Goal: Navigation & Orientation: Find specific page/section

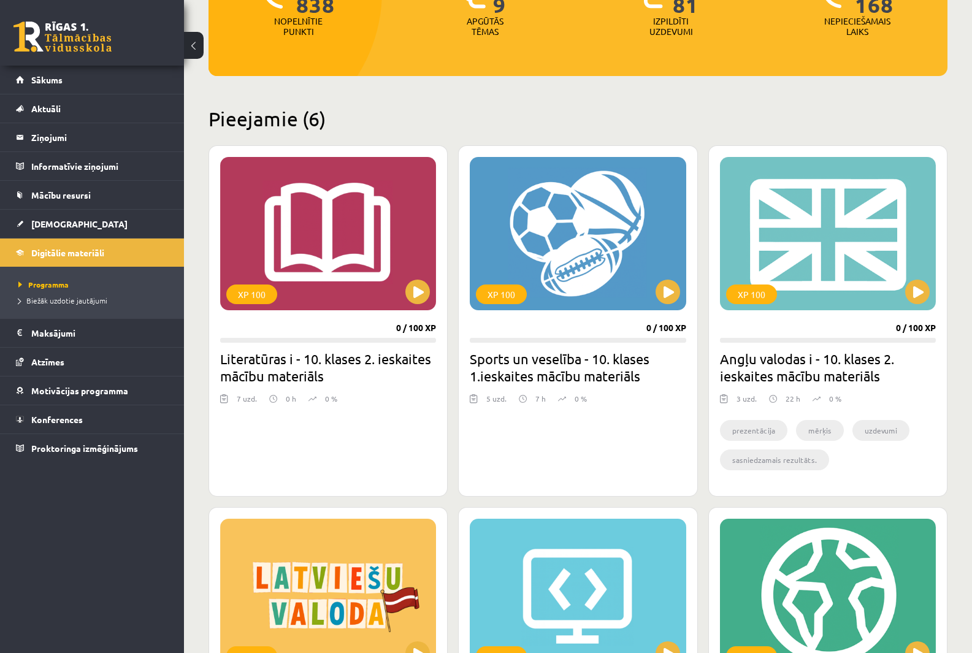
scroll to position [207, 0]
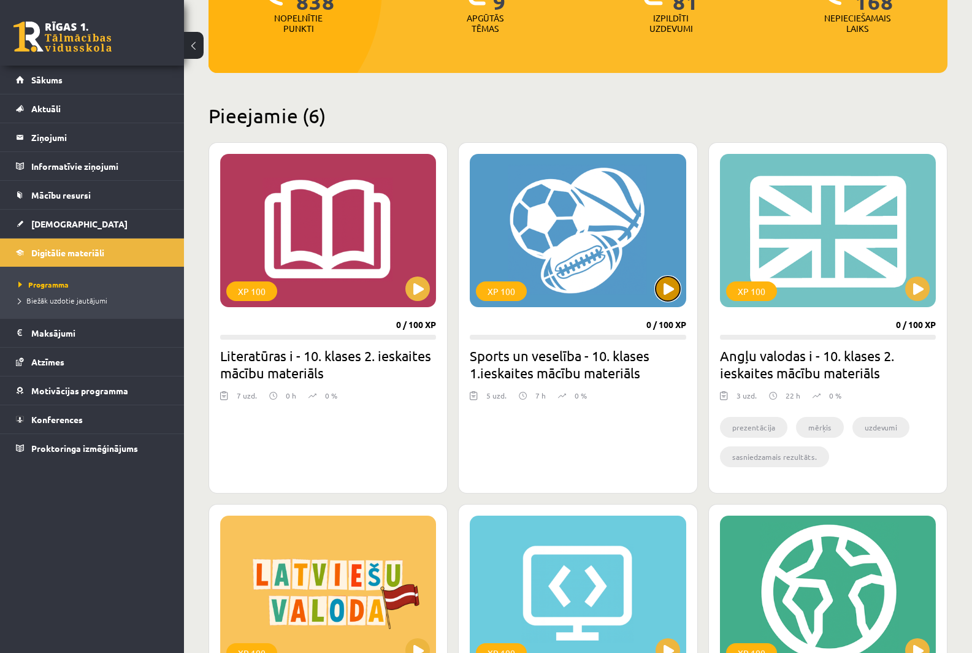
click at [672, 281] on button at bounding box center [668, 289] width 25 height 25
click at [72, 417] on span "Konferences" at bounding box center [57, 419] width 52 height 11
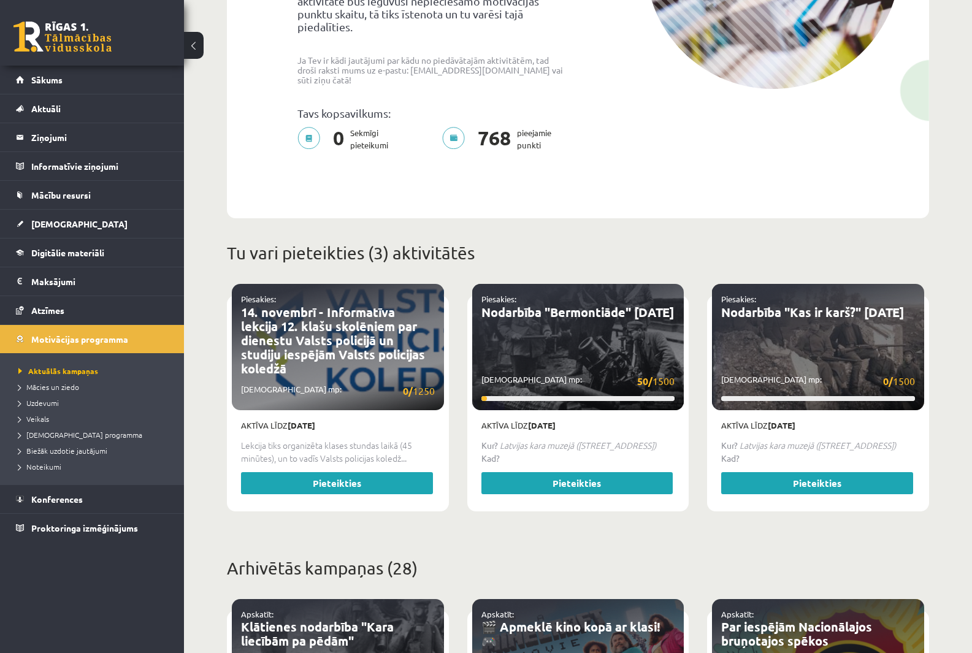
scroll to position [429, 0]
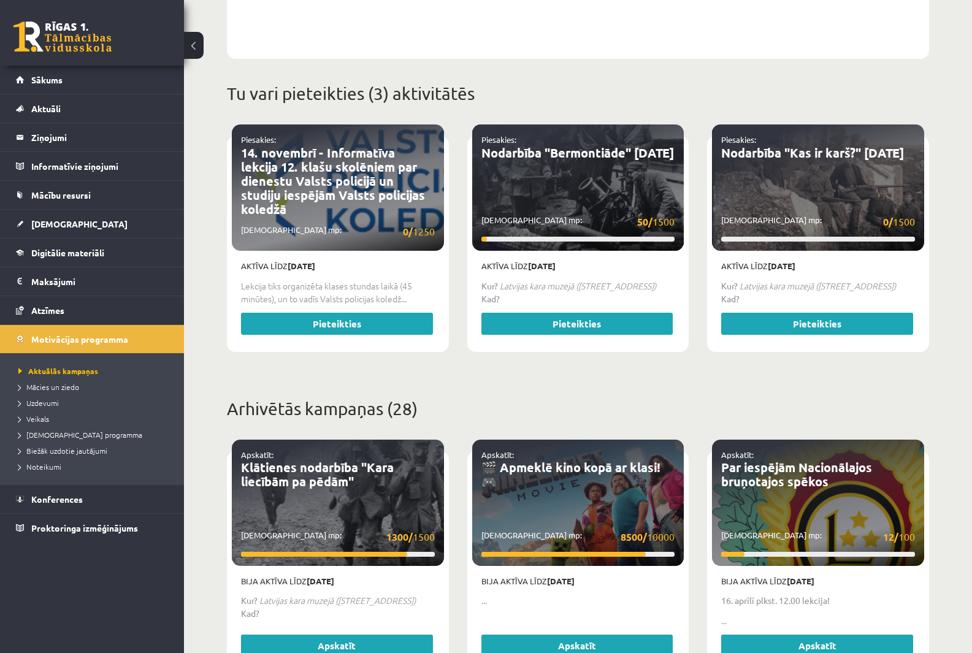
click at [512, 214] on p "Savākti mp: 50/ 1500" at bounding box center [579, 221] width 194 height 15
click at [54, 196] on span "Mācību resursi" at bounding box center [61, 195] width 60 height 11
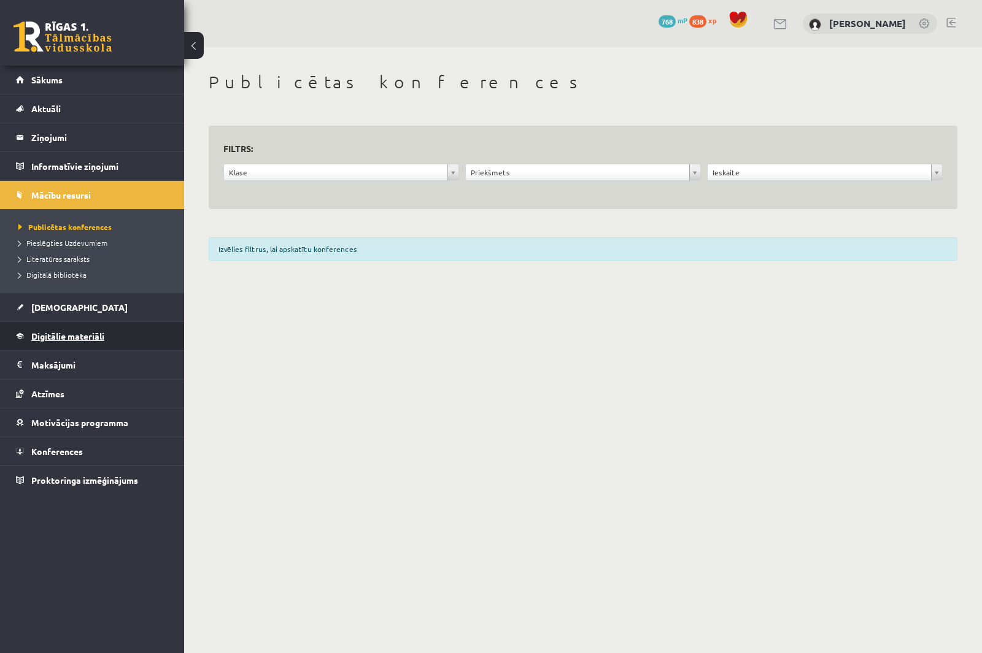
click at [77, 334] on span "Digitālie materiāli" at bounding box center [67, 336] width 73 height 11
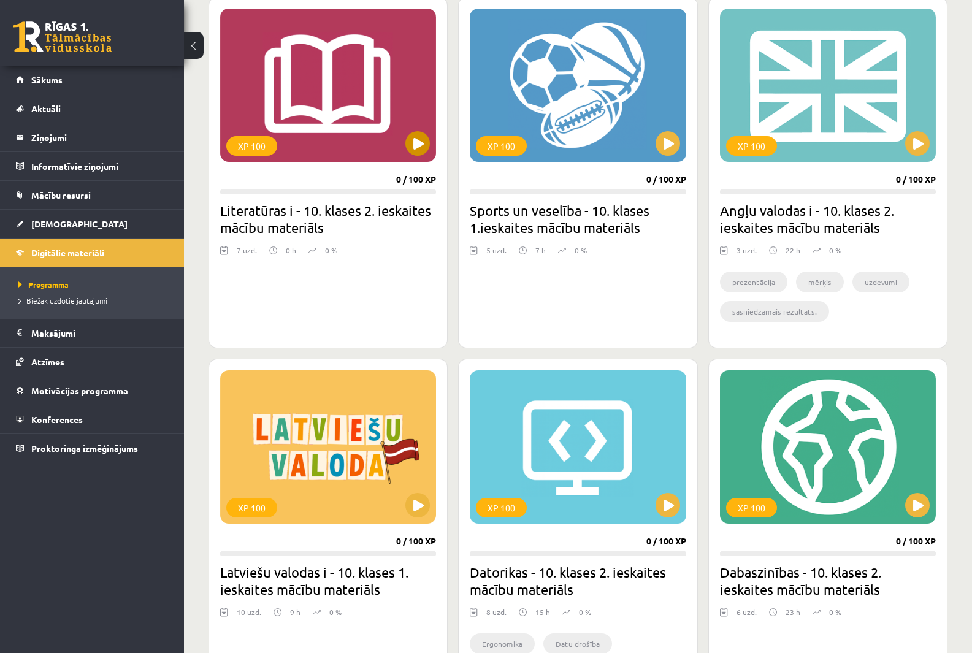
scroll to position [307, 0]
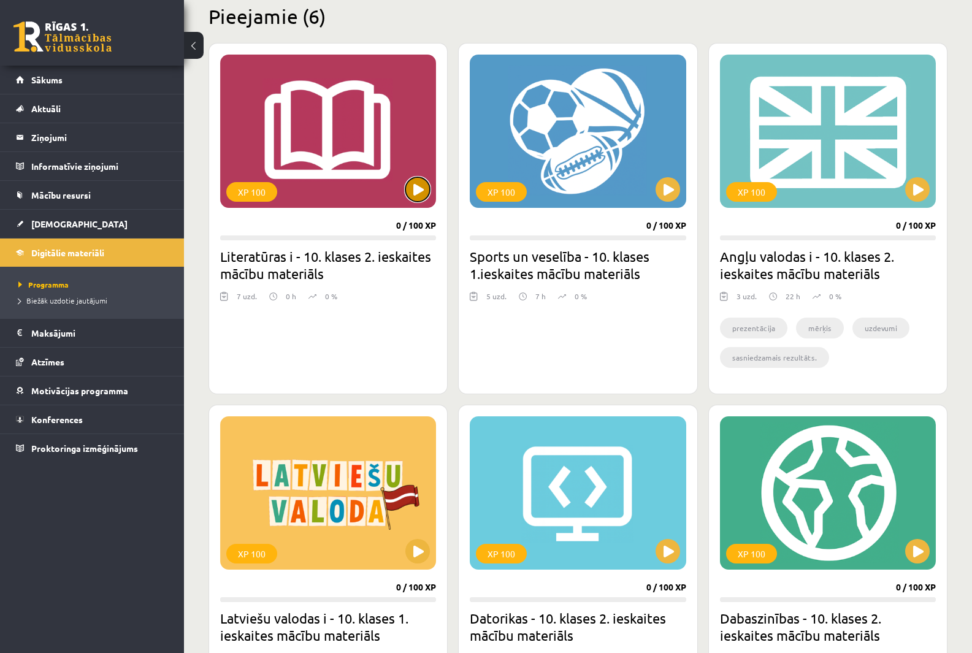
click at [416, 187] on button at bounding box center [418, 189] width 25 height 25
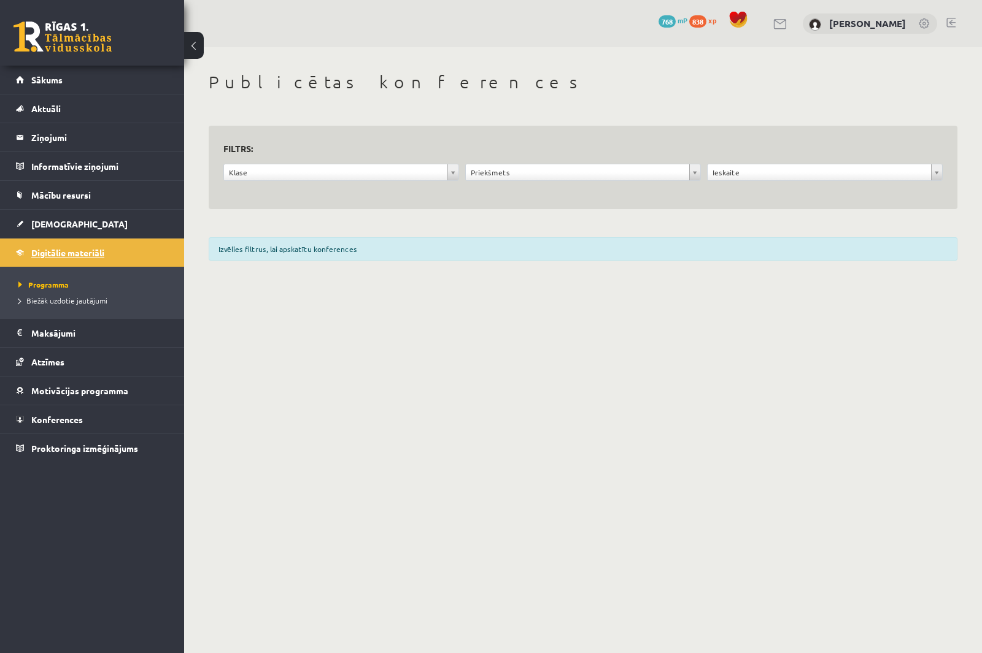
click at [69, 250] on span "Digitālie materiāli" at bounding box center [67, 252] width 73 height 11
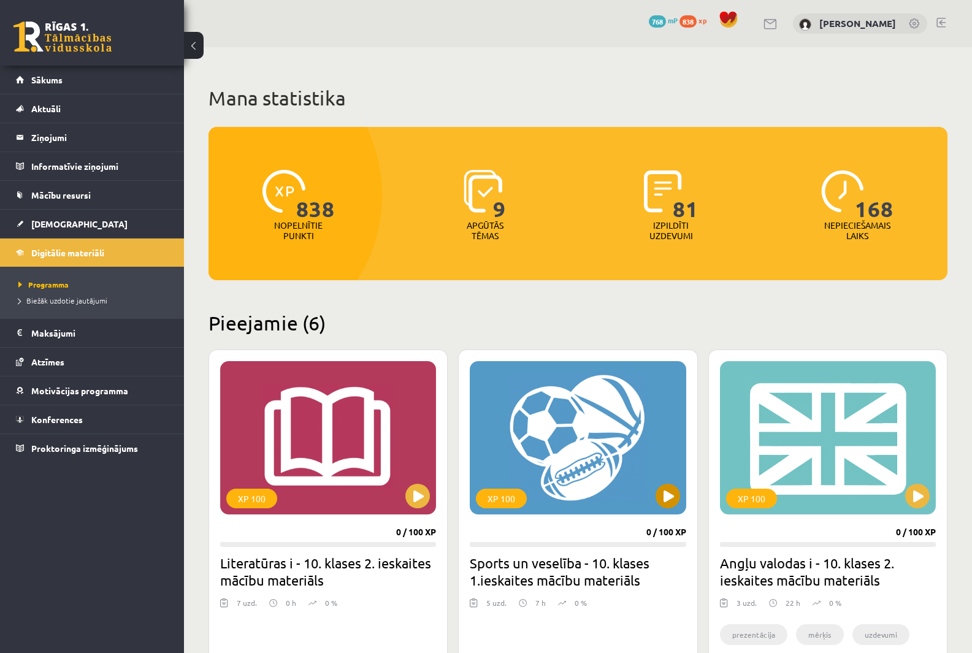
click at [681, 497] on div "XP 100" at bounding box center [578, 437] width 216 height 153
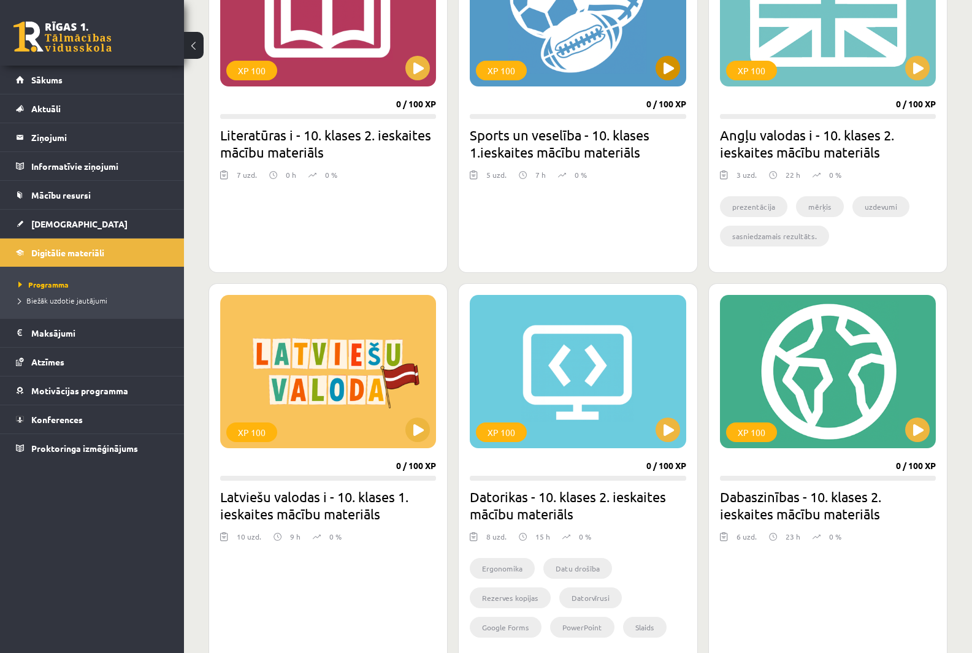
scroll to position [429, 0]
